Goal: Navigation & Orientation: Find specific page/section

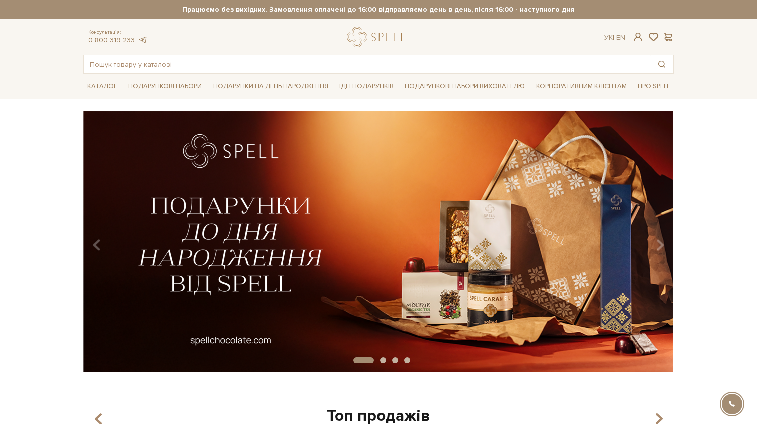
click at [550, 86] on link "Корпоративним клієнтам" at bounding box center [581, 86] width 99 height 17
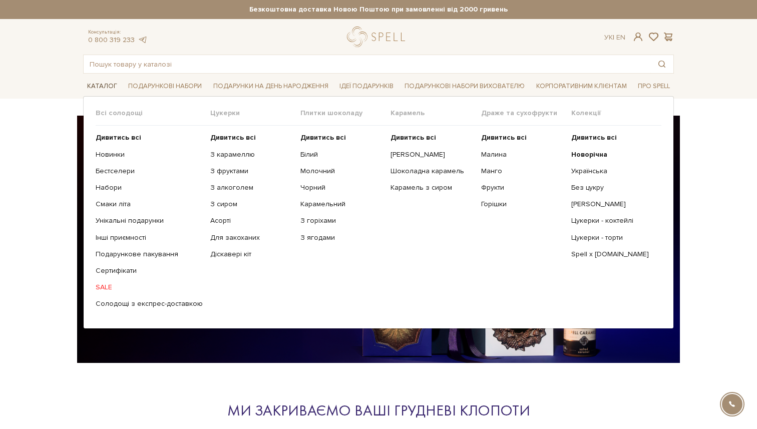
click at [115, 83] on link "Каталог" at bounding box center [102, 87] width 38 height 16
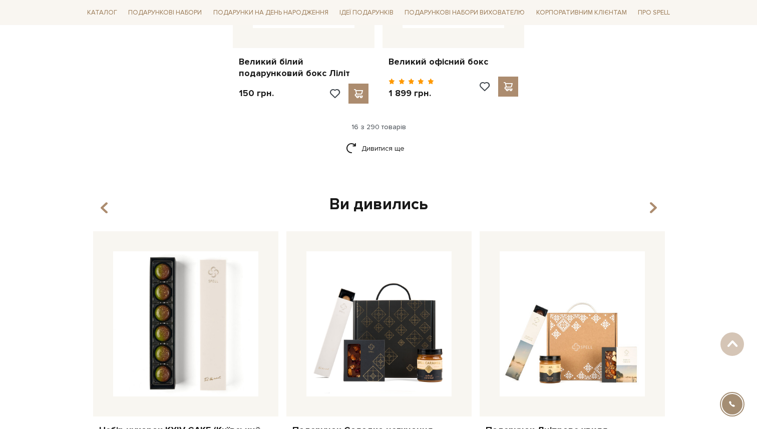
scroll to position [1373, 0]
